Goal: Transaction & Acquisition: Book appointment/travel/reservation

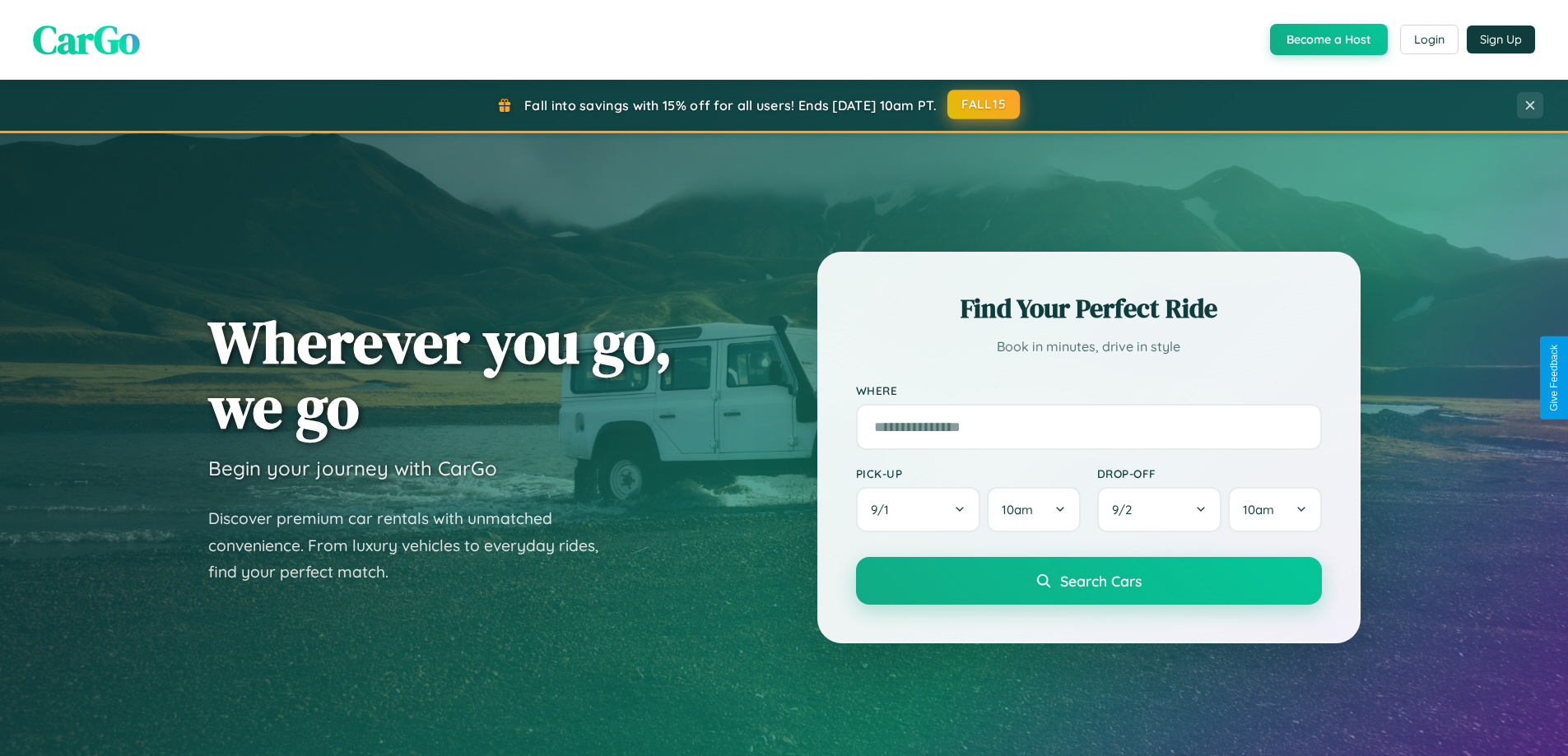
click at [985, 104] on button "FALL15" at bounding box center [984, 104] width 72 height 29
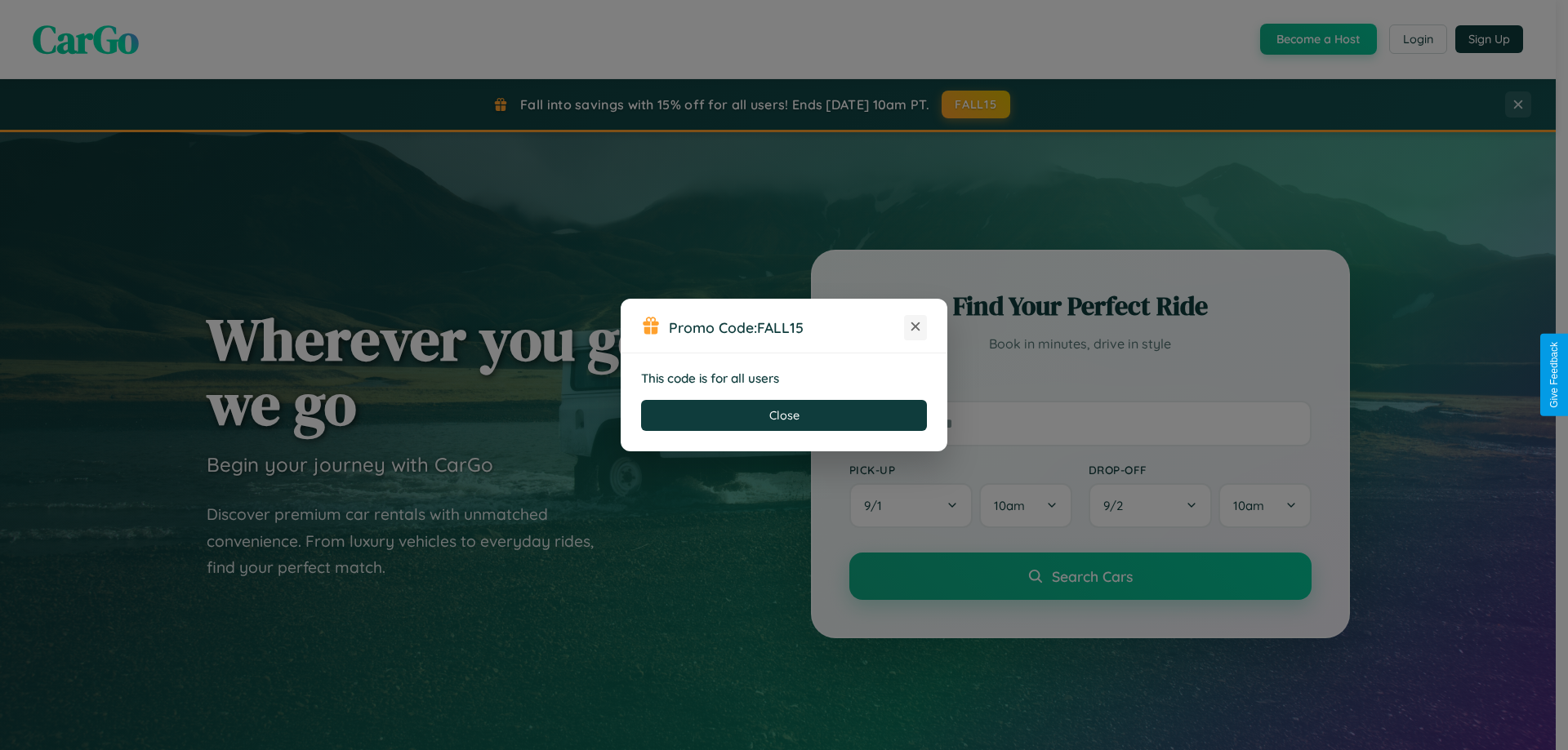
click at [915, 328] on icon at bounding box center [915, 327] width 17 height 17
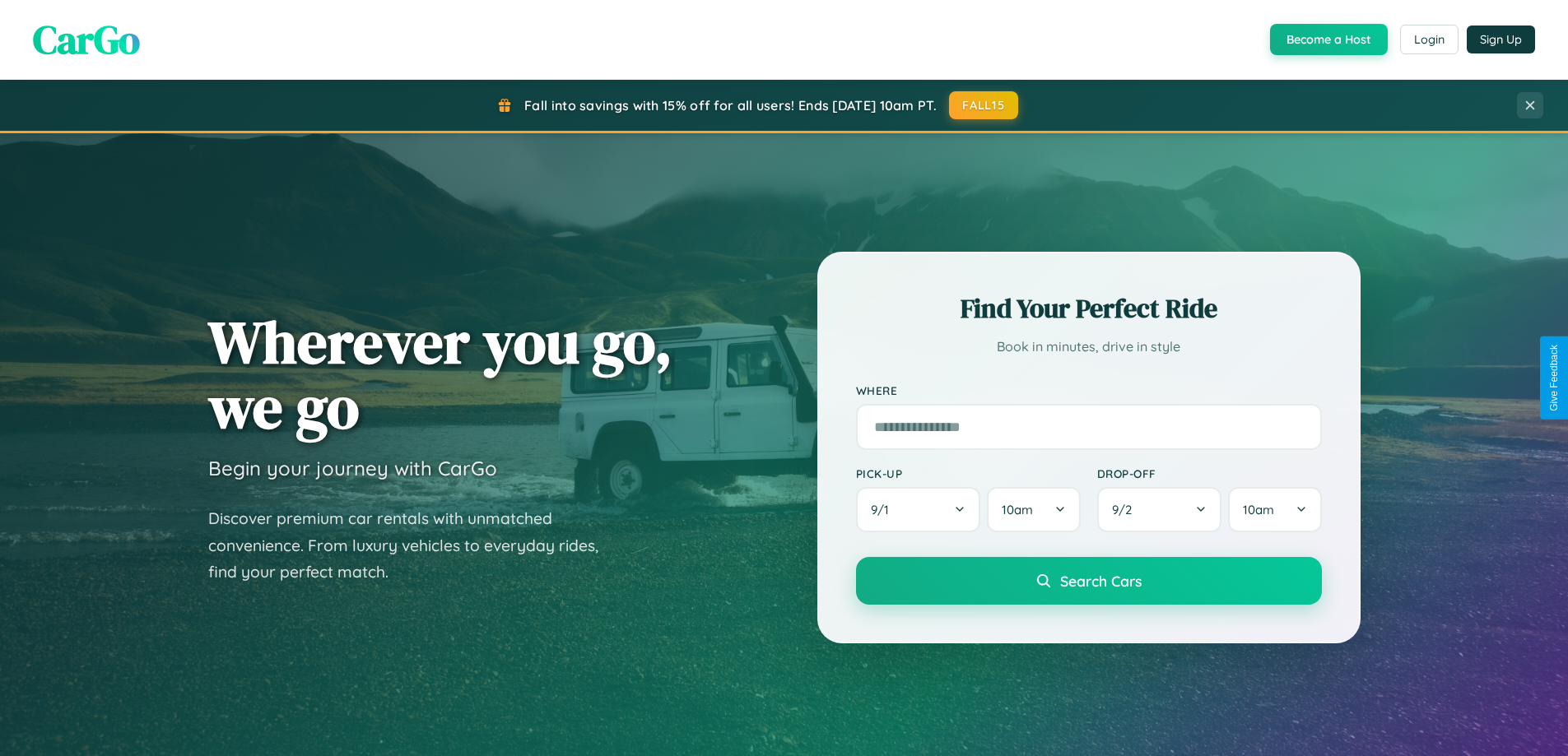
scroll to position [709, 0]
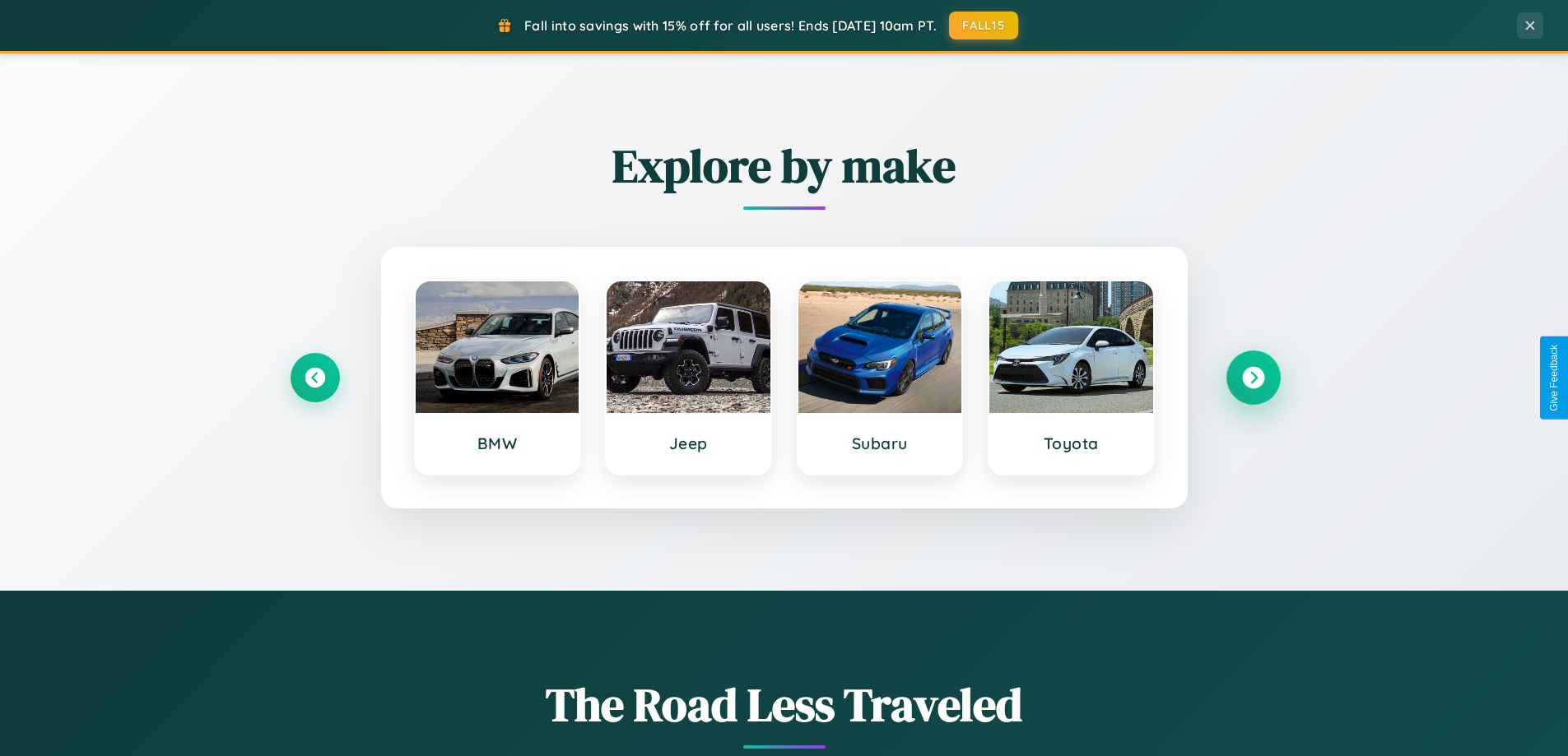
click at [1253, 378] on icon at bounding box center [1253, 378] width 22 height 22
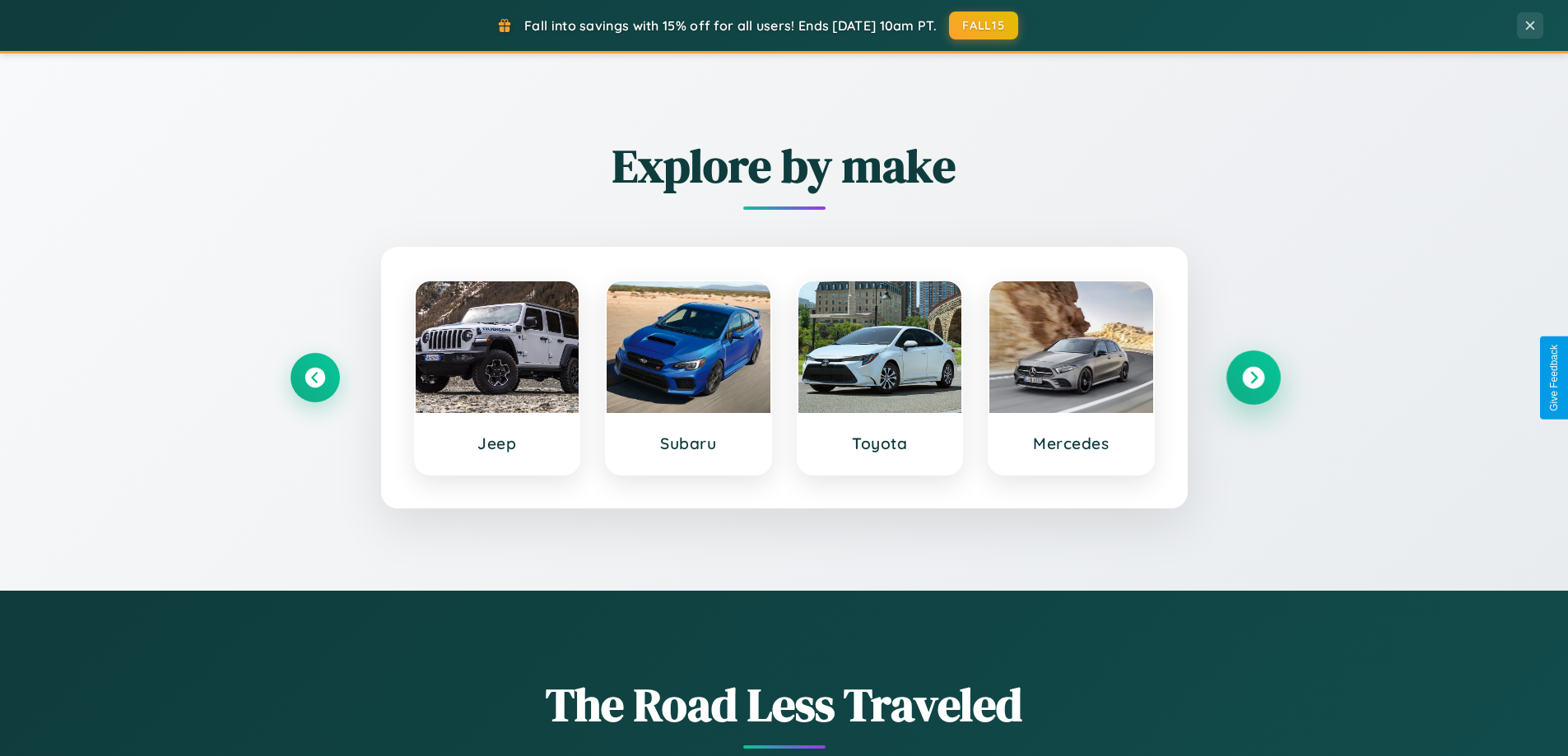
click at [1253, 378] on icon at bounding box center [1253, 378] width 22 height 22
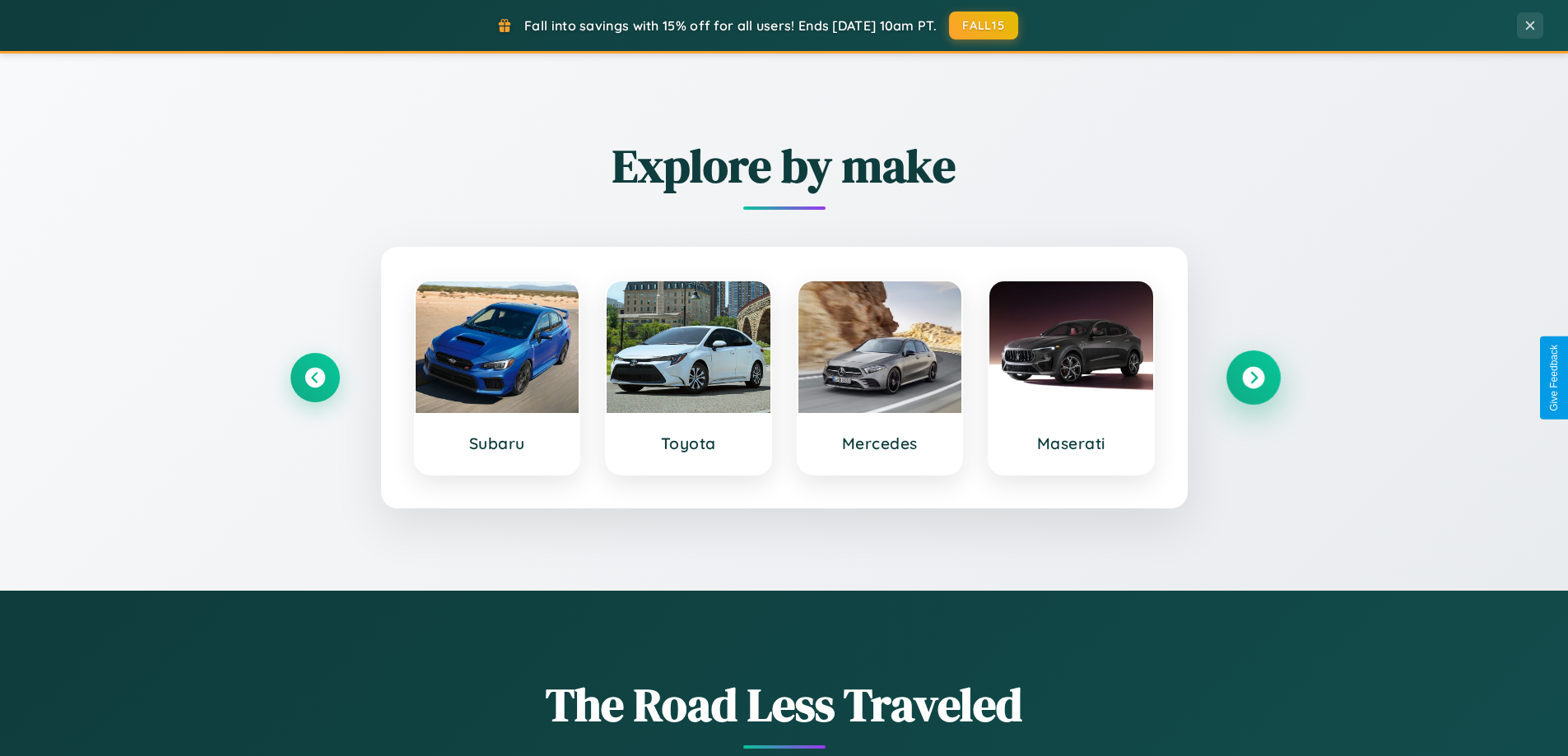
click at [1253, 378] on icon at bounding box center [1253, 378] width 22 height 22
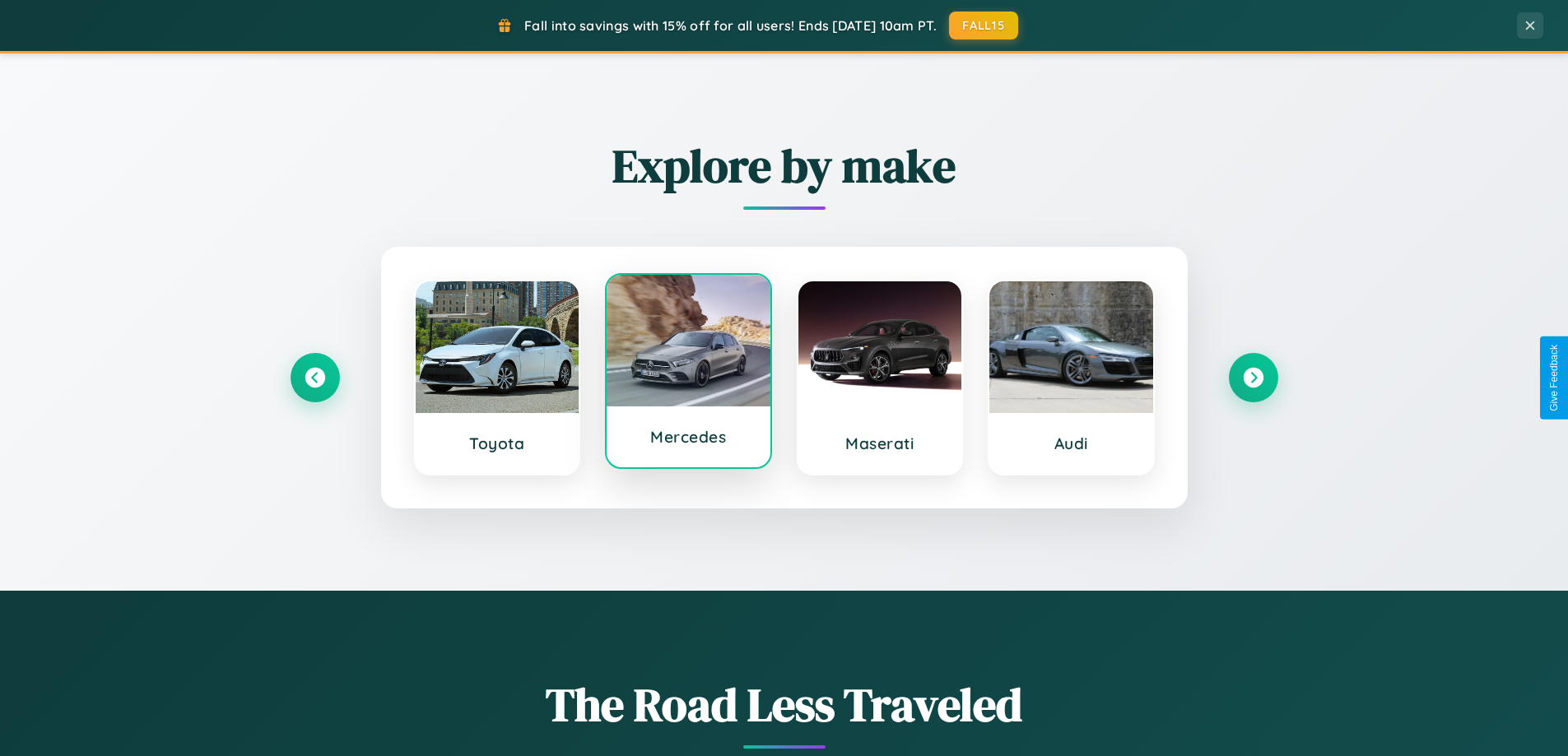
click at [688, 378] on div at bounding box center [688, 340] width 164 height 132
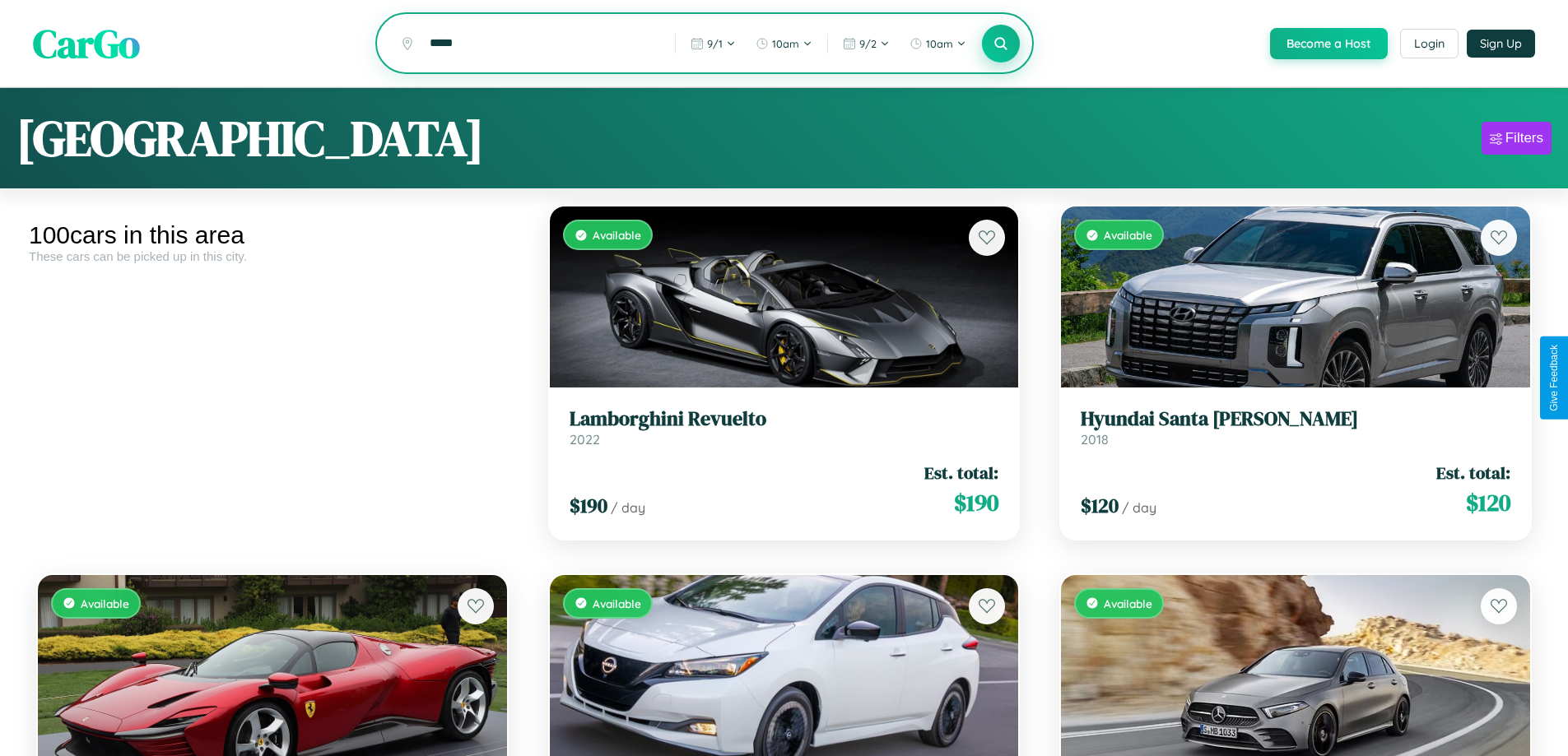
click at [1000, 45] on icon at bounding box center [1001, 43] width 16 height 16
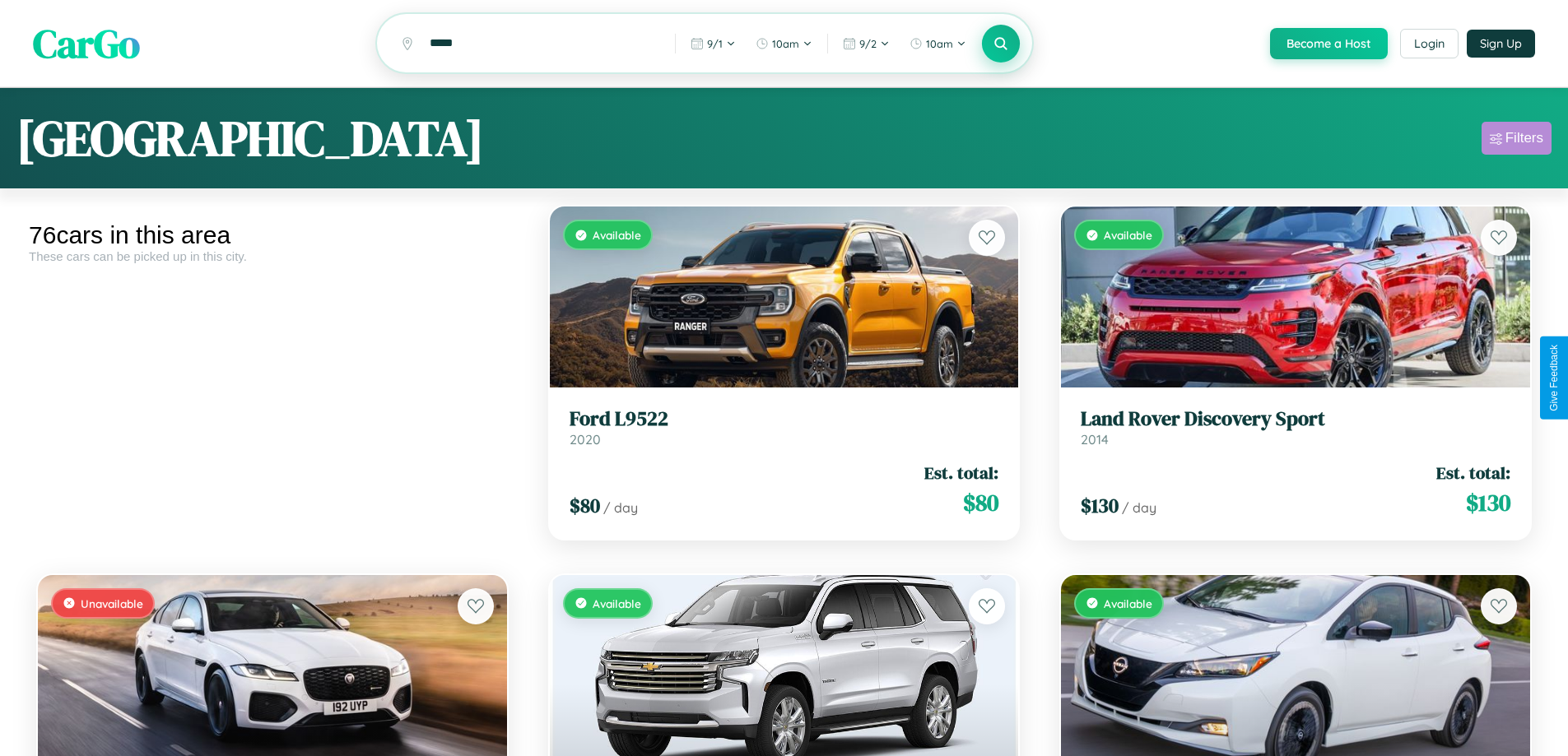
click at [1517, 141] on div "Filters" at bounding box center [1524, 139] width 38 height 17
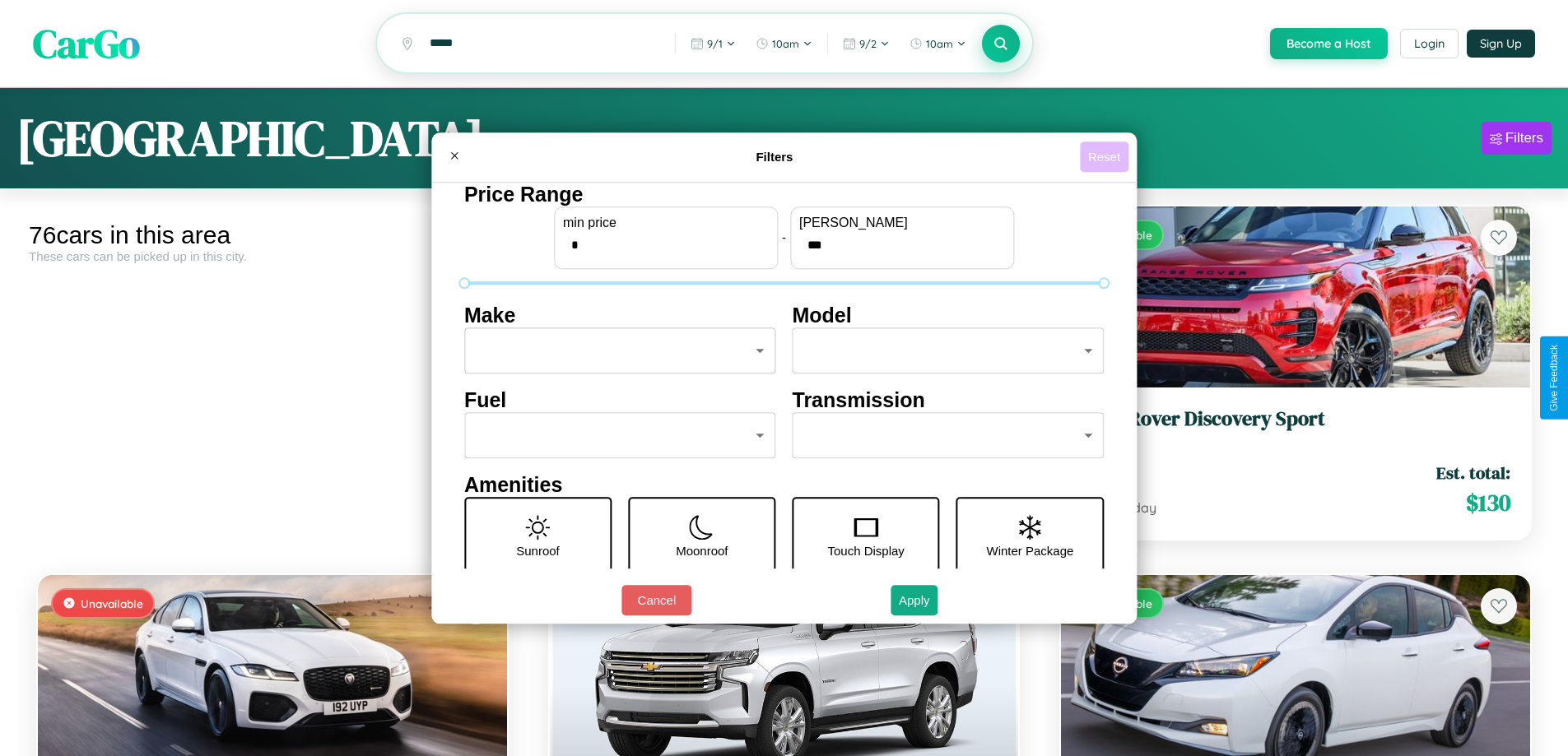
click at [1107, 156] on button "Reset" at bounding box center [1104, 156] width 49 height 30
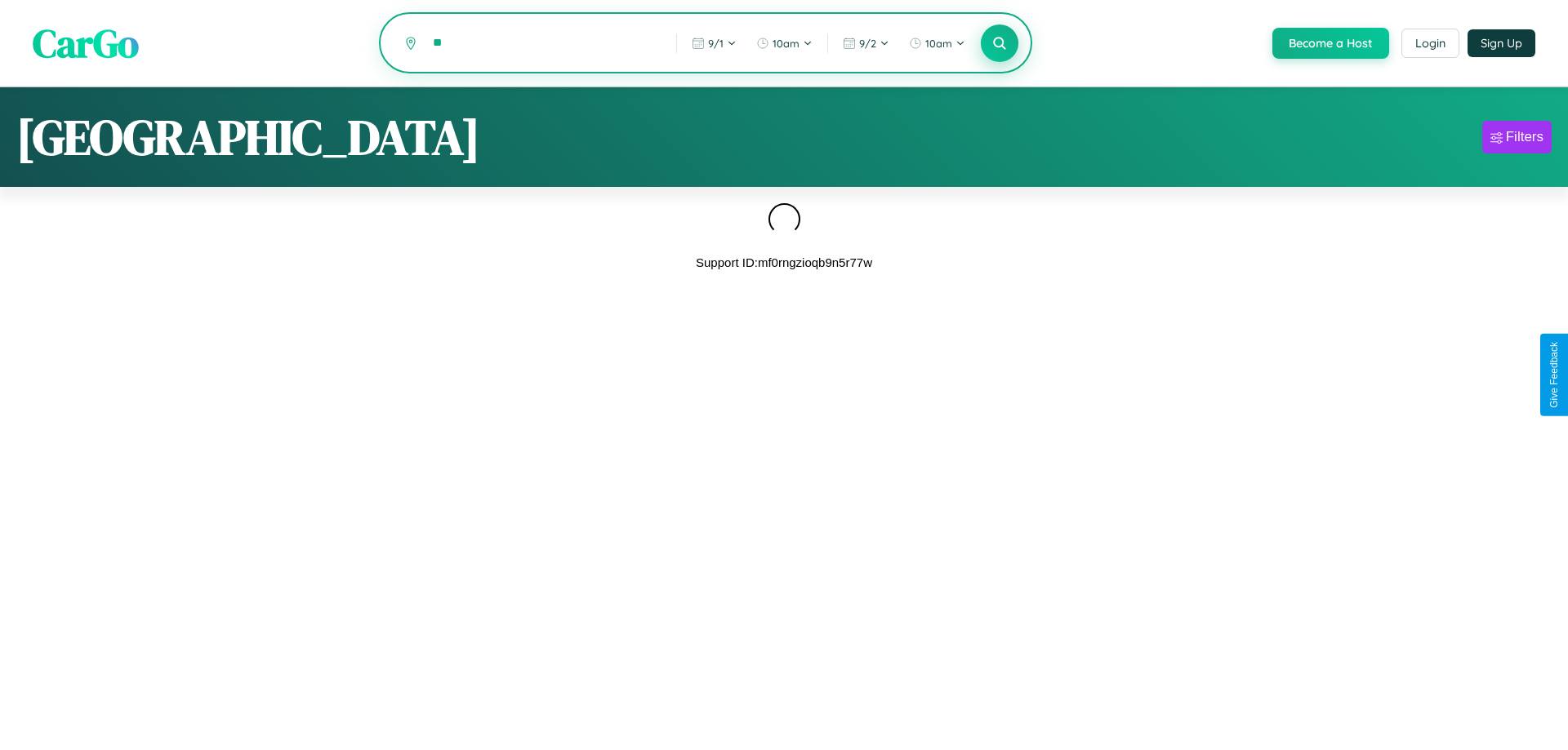
type input "*"
type input "******"
click at [998, 44] on icon at bounding box center [999, 42] width 16 height 16
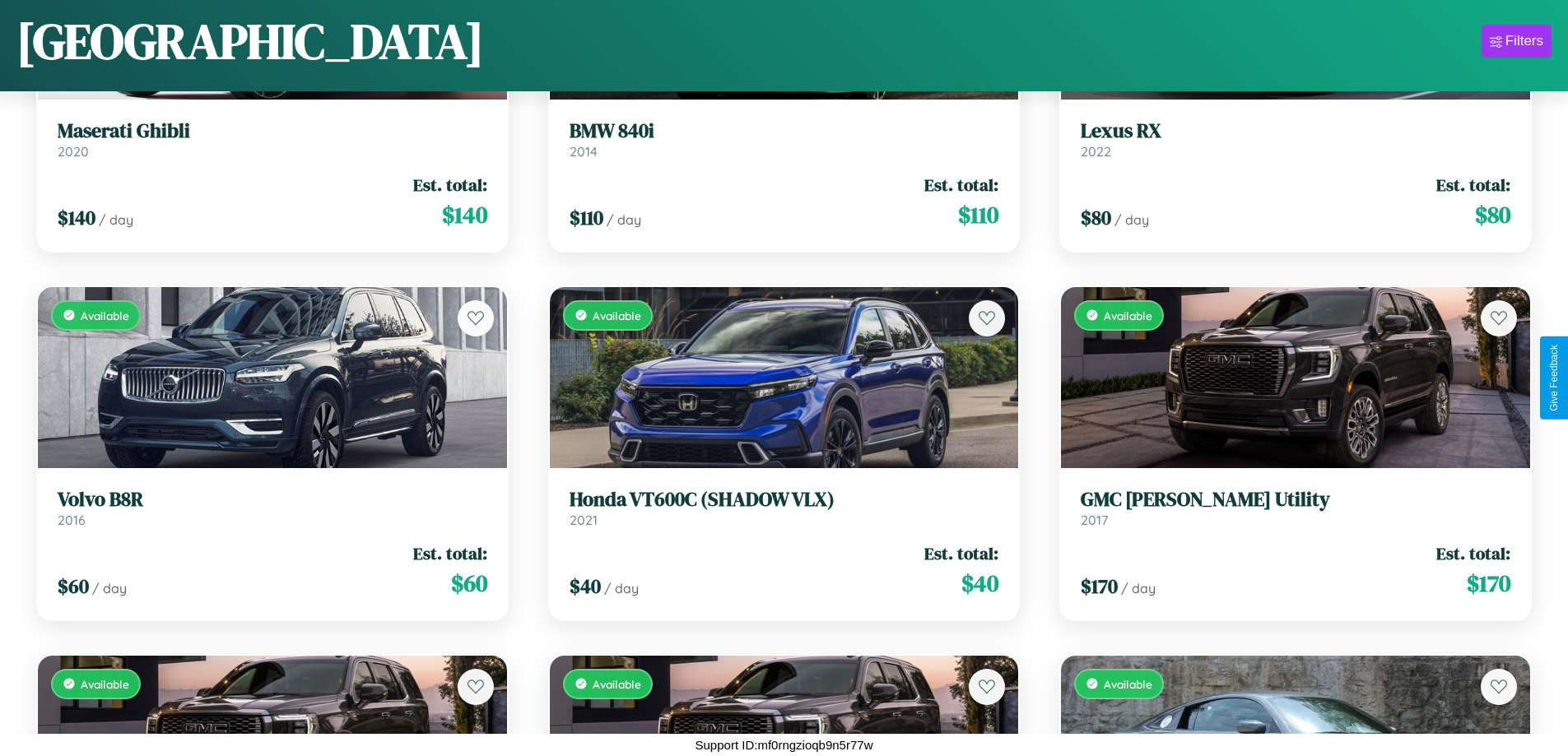
scroll to position [9812, 0]
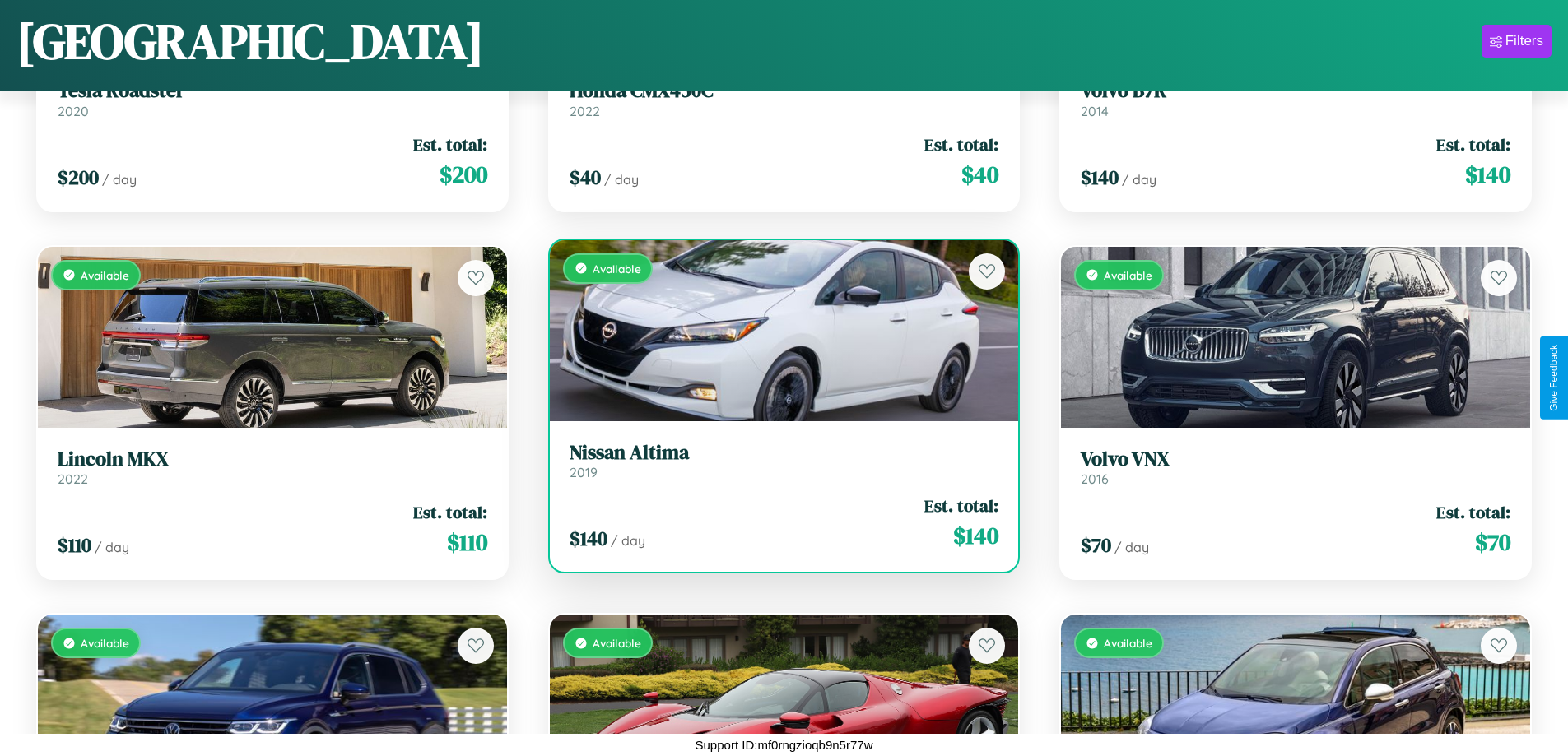
click at [777, 460] on h3 "Nissan Altima" at bounding box center [784, 453] width 429 height 24
